Goal: Task Accomplishment & Management: Manage account settings

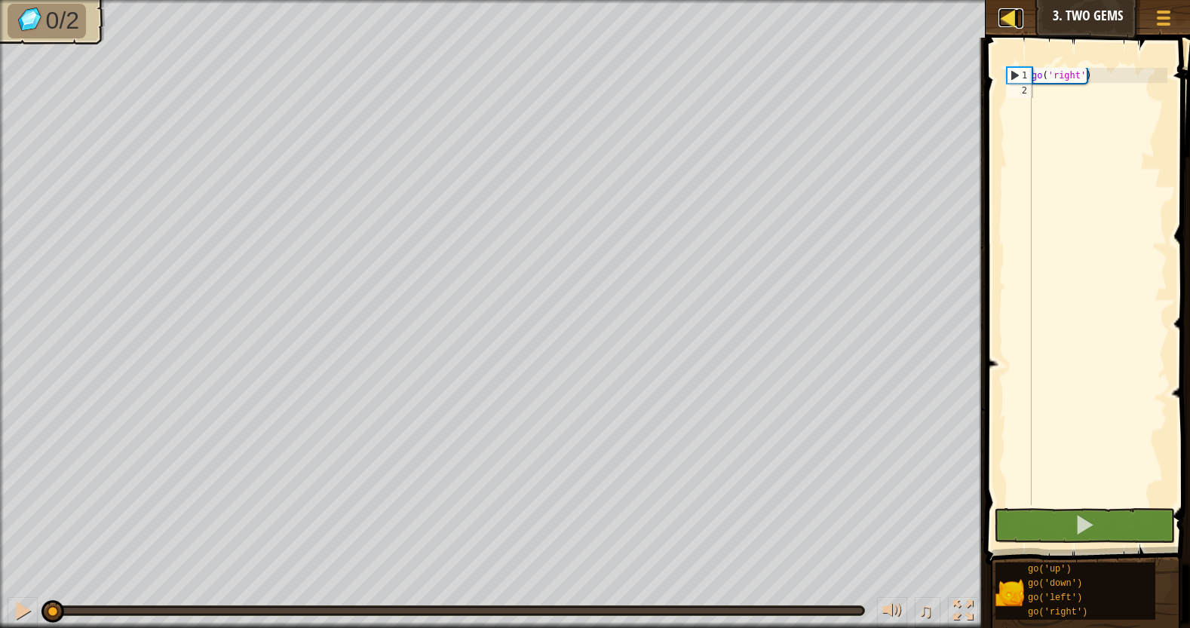
click at [770, 23] on div at bounding box center [1008, 17] width 19 height 19
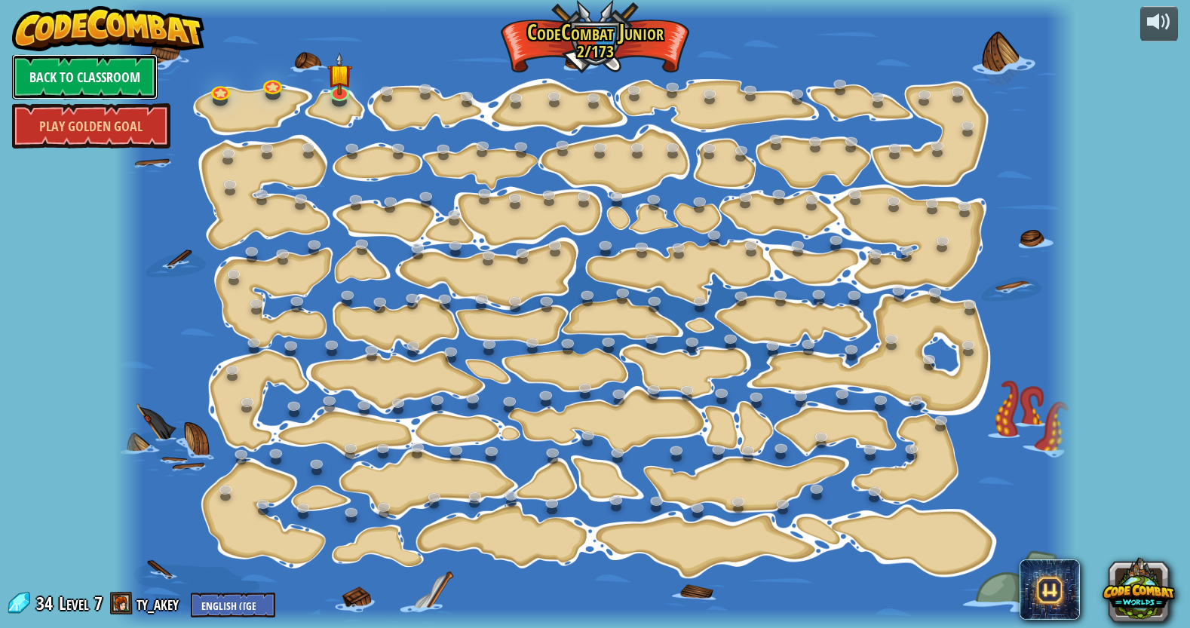
click at [108, 67] on link "Back to Classroom" at bounding box center [85, 76] width 146 height 45
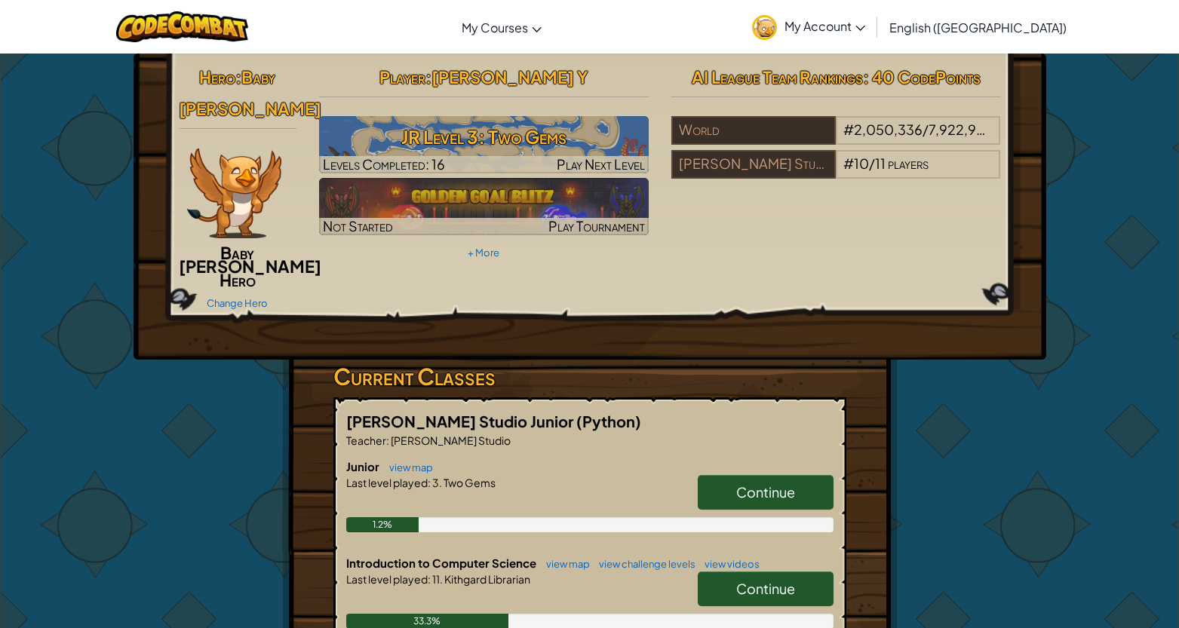
click at [770, 23] on span "My Account" at bounding box center [825, 26] width 81 height 16
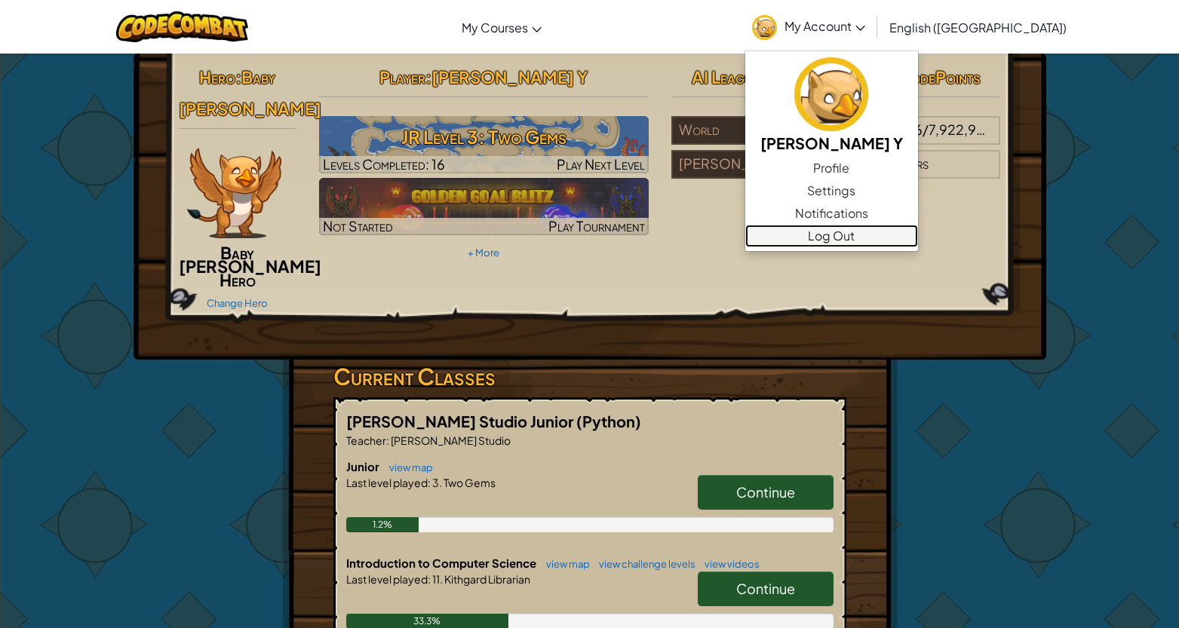
click at [770, 244] on link "Log Out" at bounding box center [831, 236] width 173 height 23
